Goal: Task Accomplishment & Management: Use online tool/utility

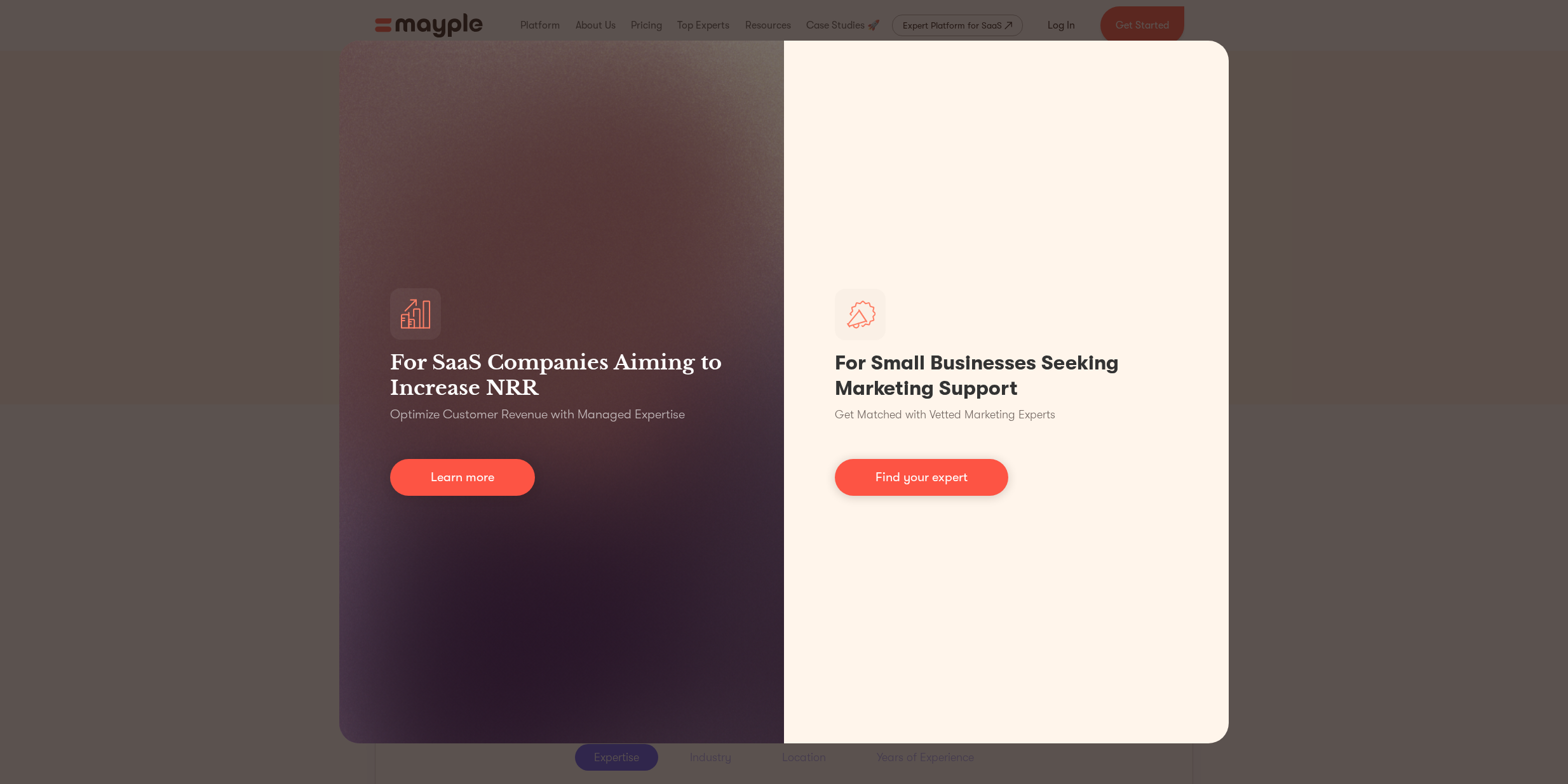
click at [1365, 76] on div "For SaaS Companies Aiming to Increase NRR Optimize Customer Revenue with Manage…" at bounding box center [784, 392] width 1568 height 784
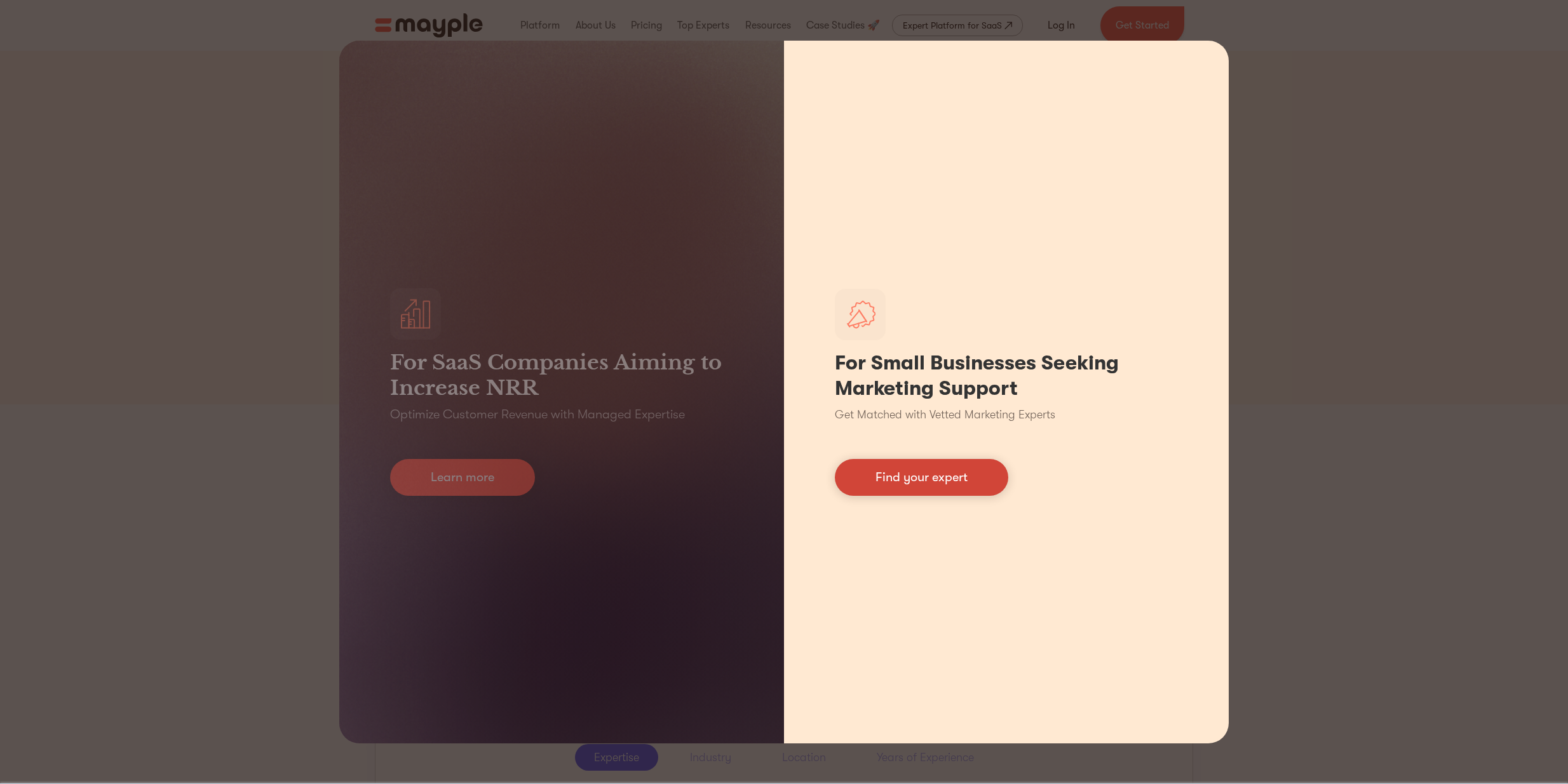
click at [908, 468] on link "Find your expert" at bounding box center [921, 478] width 174 height 37
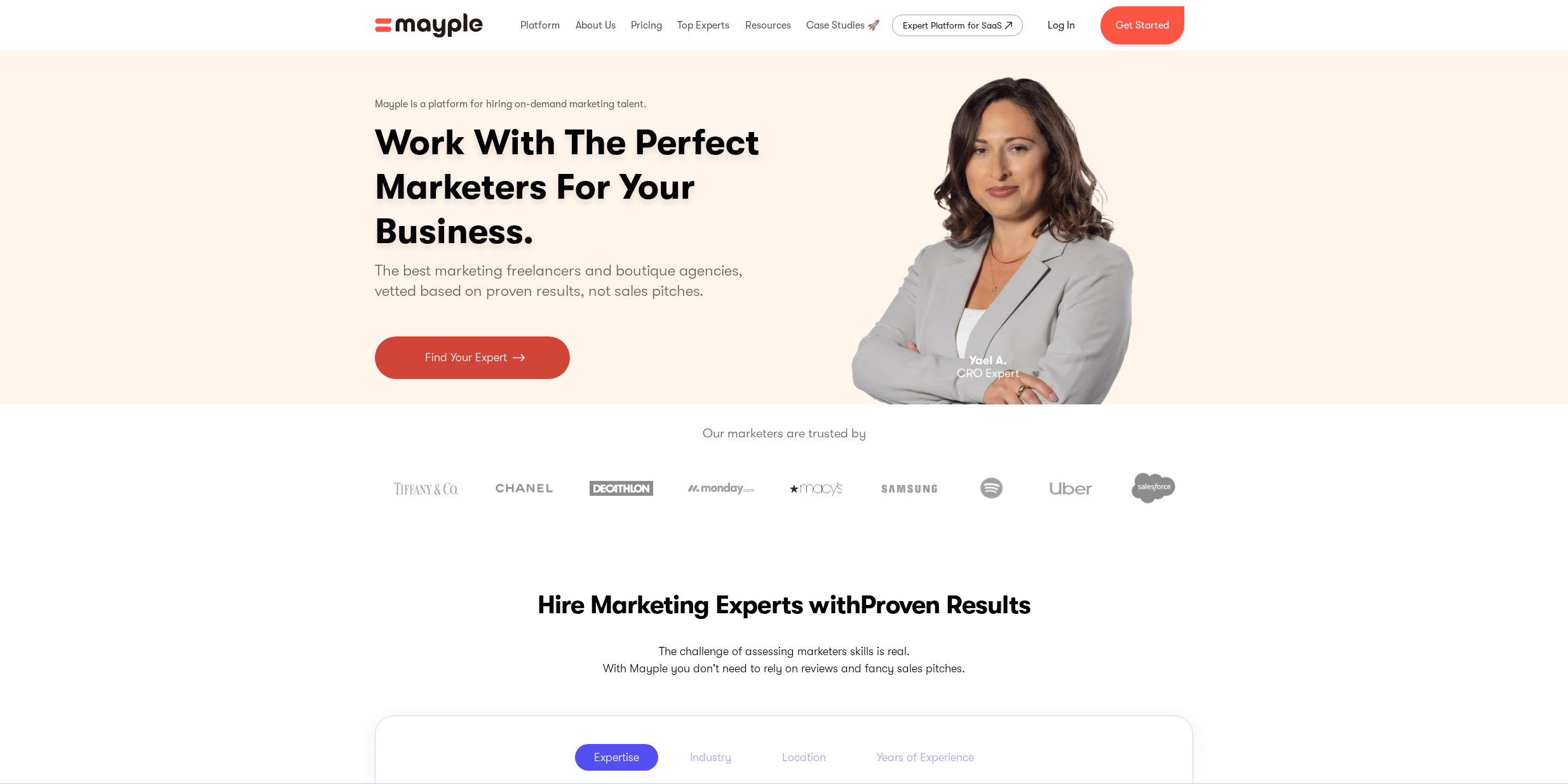
click at [512, 358] on img at bounding box center [518, 358] width 13 height 17
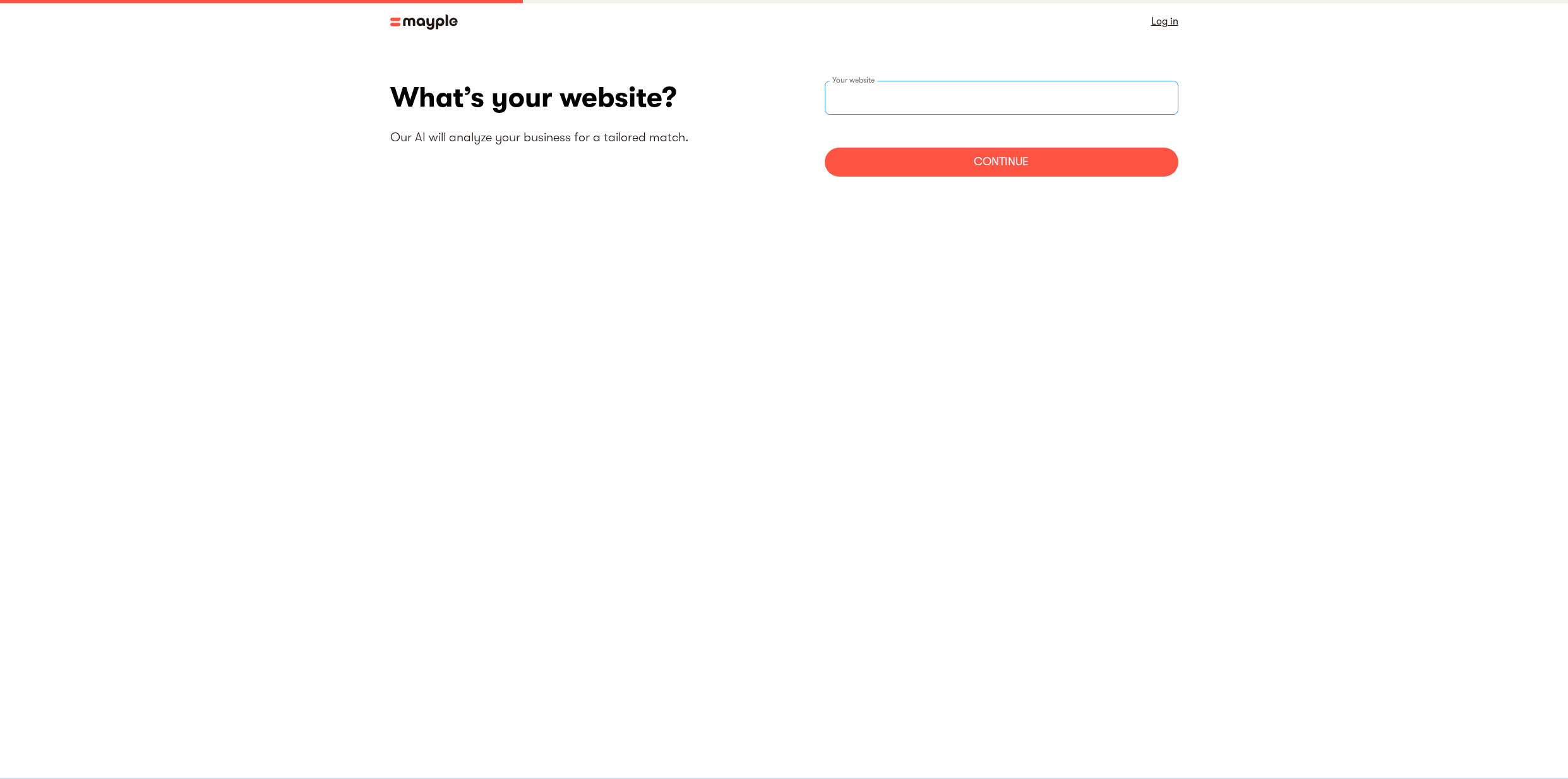
click at [939, 108] on input "websiteStep" at bounding box center [1001, 97] width 353 height 34
paste input "[URL][DOMAIN_NAME]"
type input "[URL][DOMAIN_NAME]"
click at [940, 158] on div "Continue" at bounding box center [1001, 162] width 353 height 29
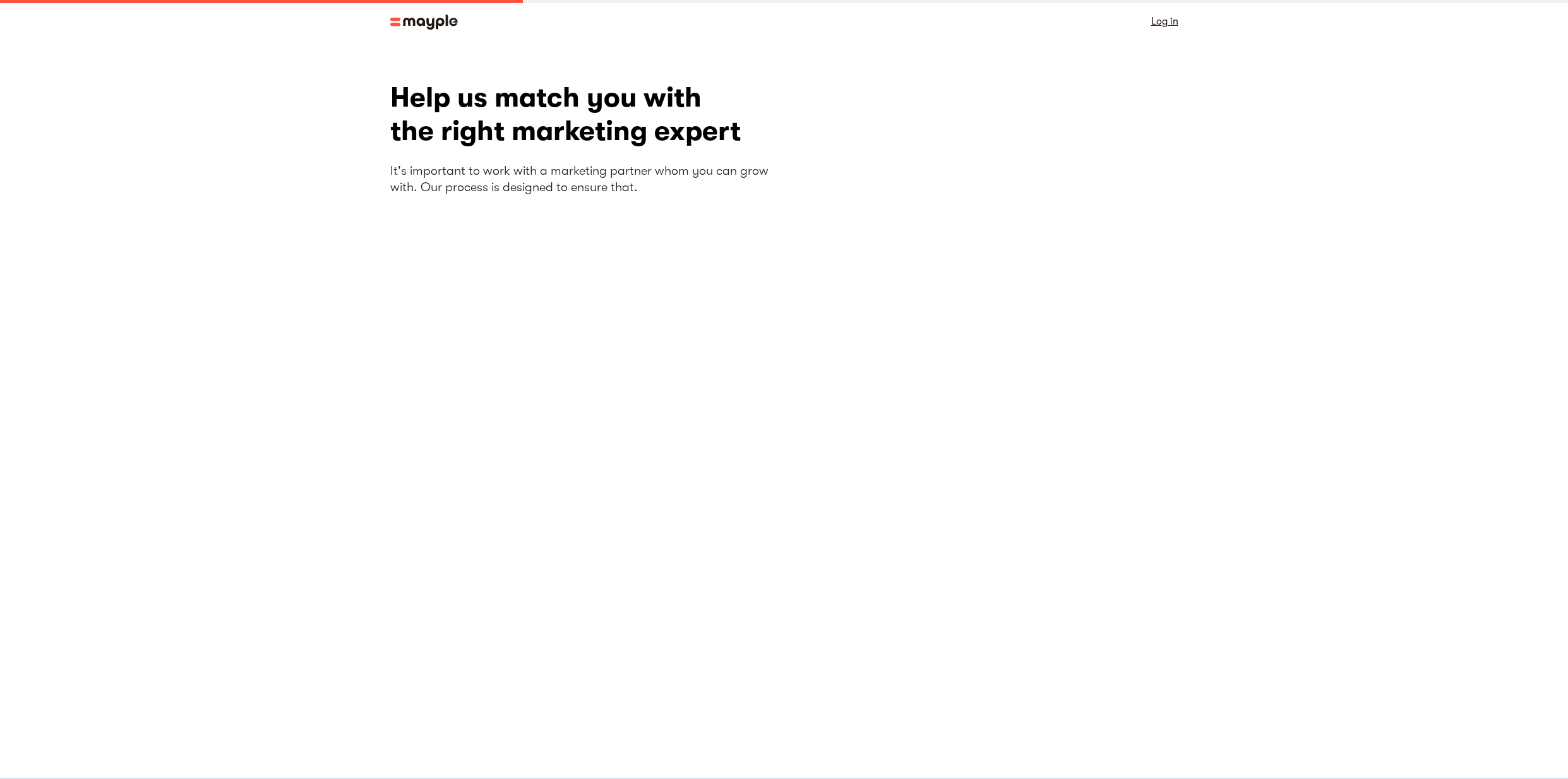
click at [443, 21] on img at bounding box center [424, 22] width 68 height 15
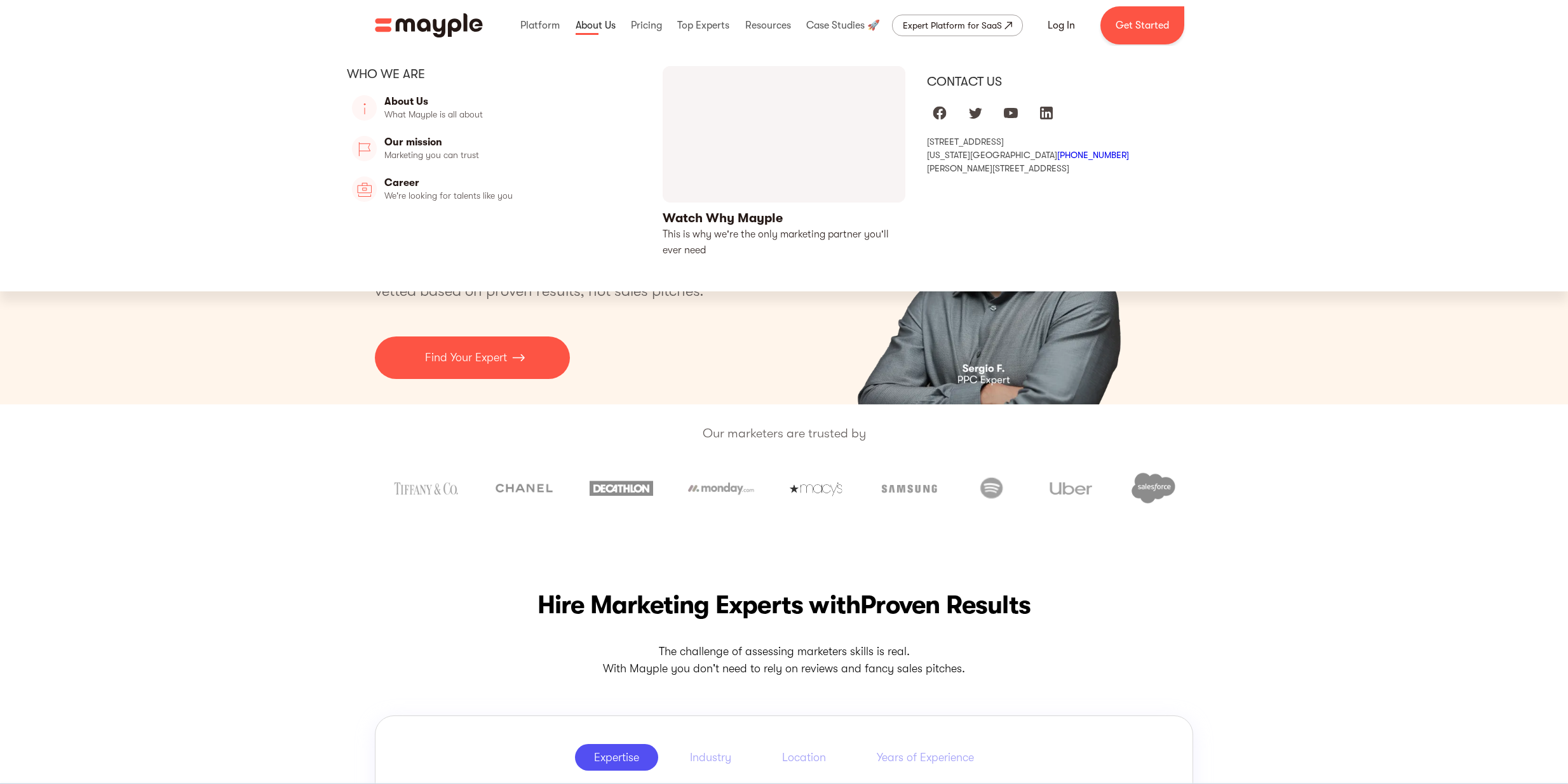
click at [592, 30] on link at bounding box center [596, 25] width 47 height 40
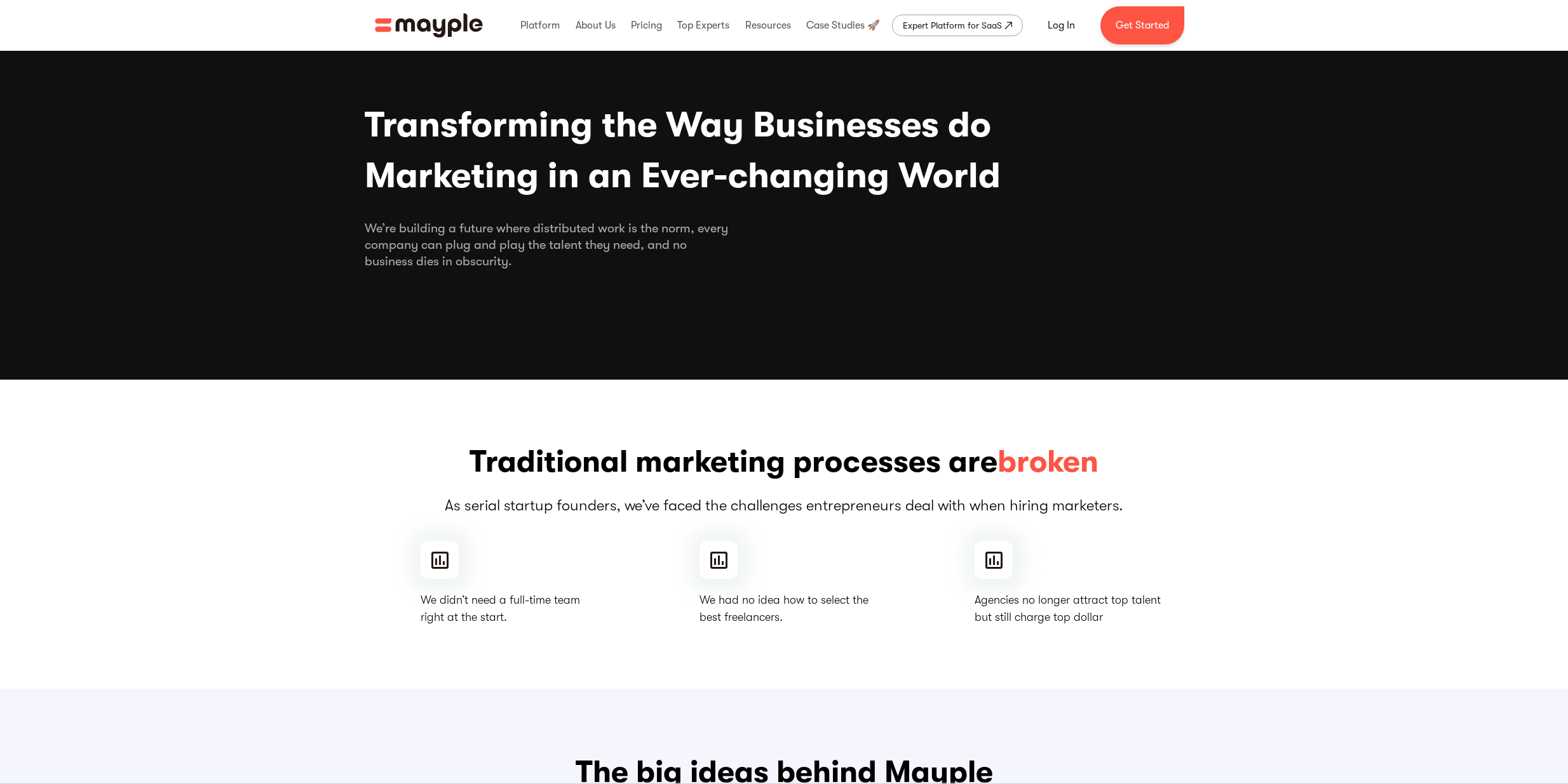
scroll to position [2, 0]
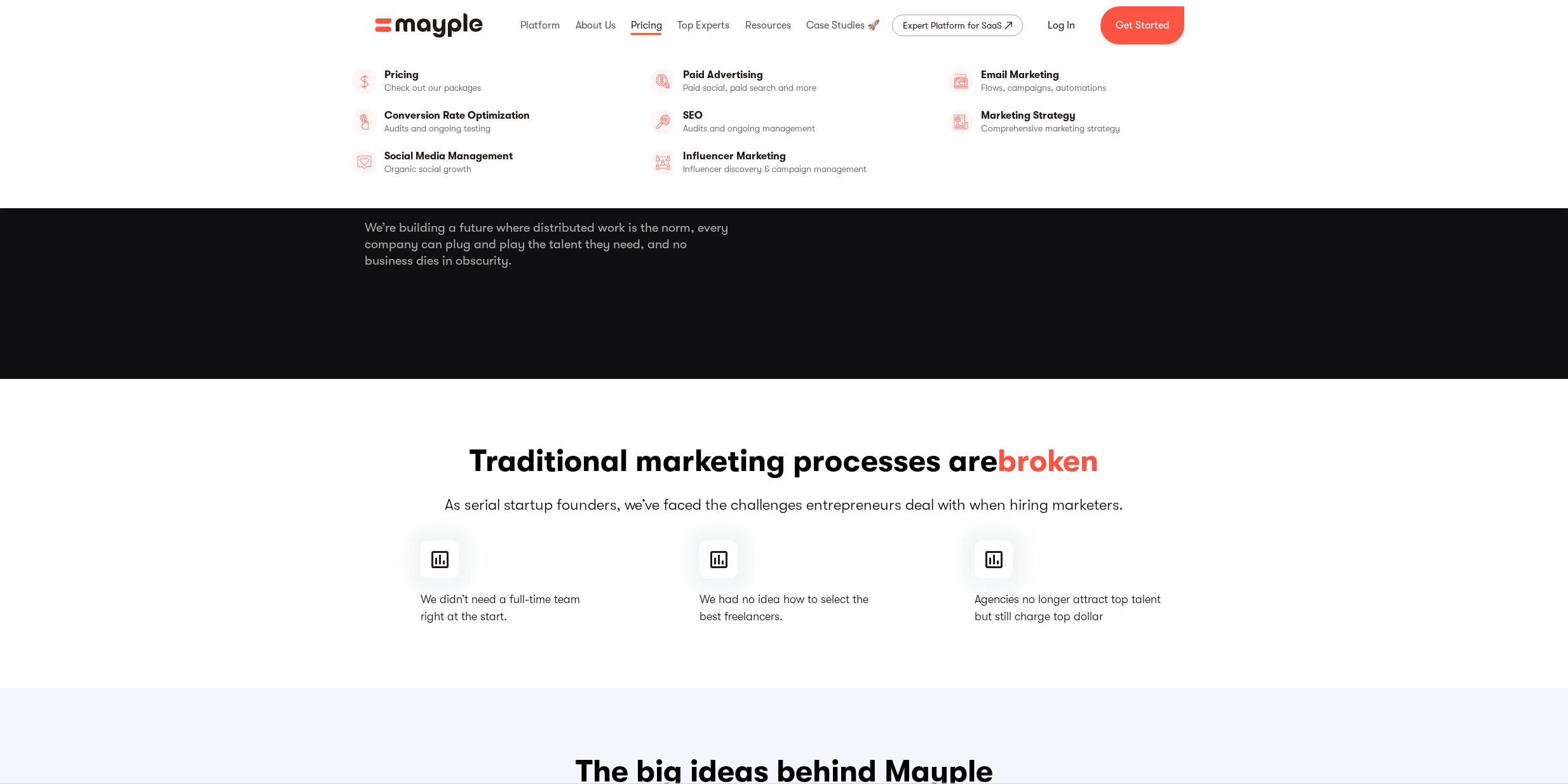
click at [651, 36] on link at bounding box center [646, 25] width 37 height 40
